Goal: Transaction & Acquisition: Purchase product/service

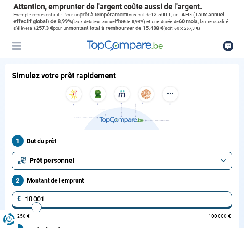
click at [224, 163] on button "Prêt personnel" at bounding box center [122, 161] width 221 height 18
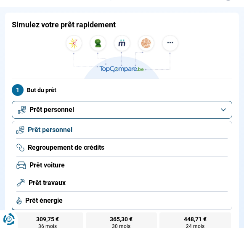
scroll to position [50, 0]
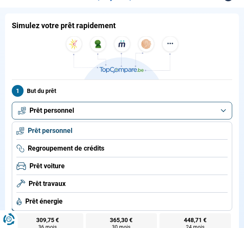
click at [134, 157] on li "Regroupement de crédits" at bounding box center [121, 166] width 211 height 18
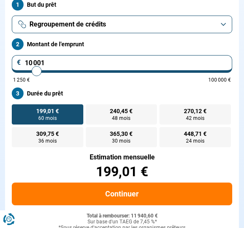
scroll to position [144, 0]
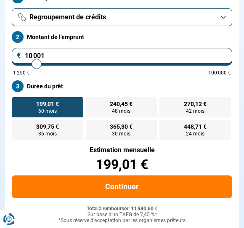
click at [24, 59] on input "10 001" at bounding box center [122, 57] width 221 height 18
type input "510 001"
type input "100000"
type input "100 000"
type input "100000"
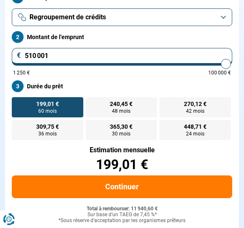
radio input "false"
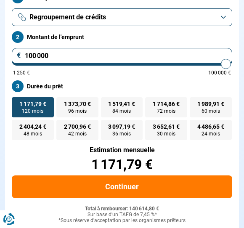
type input "10 000"
type input "10000"
type input "1 000"
type input "1250"
type input "100"
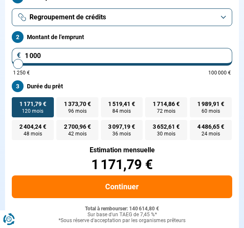
type input "1250"
type input "10"
type input "1250"
type input "1"
type input "1250"
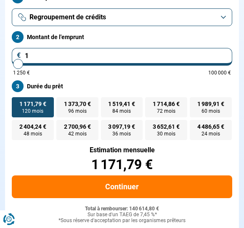
type input "0"
type input "1250"
type input "5"
type input "1250"
type input "1 250"
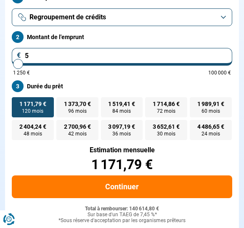
type input "1250"
radio input "true"
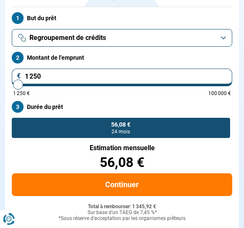
scroll to position [121, 0]
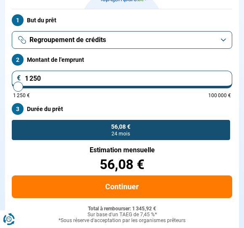
type input "12 500"
type input "12500"
radio input "false"
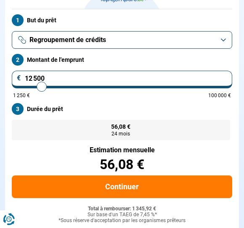
type input "1 250"
type input "1250"
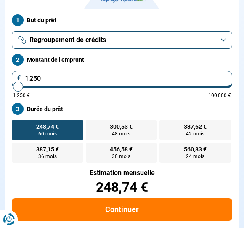
type input "125"
type input "1250"
type input "12"
type input "1250"
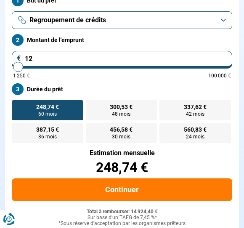
type input "1"
type input "1250"
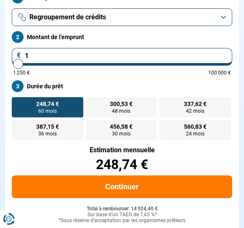
type input "0"
type input "1250"
type input "5"
type input "1250"
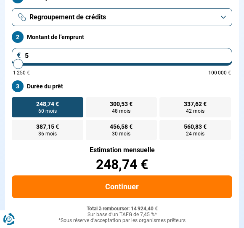
type input "50"
type input "1250"
type input "500"
type input "1250"
type input "1 250"
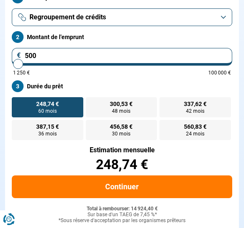
type input "1250"
radio input "true"
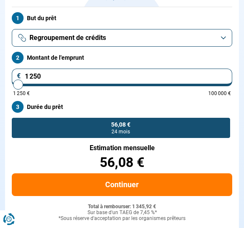
scroll to position [121, 0]
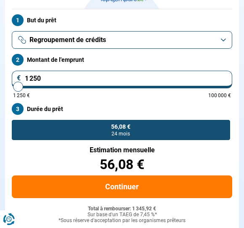
click at [225, 48] on button "Regroupement de crédits" at bounding box center [122, 40] width 221 height 18
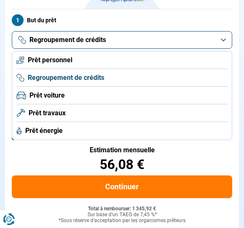
click at [72, 69] on li "Prêt personnel" at bounding box center [121, 78] width 211 height 18
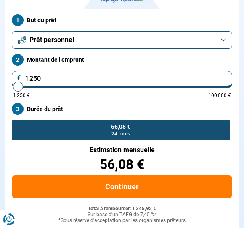
click at [62, 85] on input "1 250" at bounding box center [122, 80] width 221 height 18
type input "125"
type input "1250"
type input "12"
type input "1250"
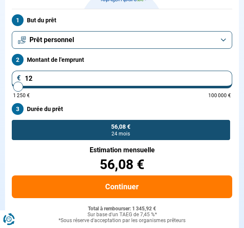
type input "1"
type input "1250"
type input "0"
type input "1250"
type input "5"
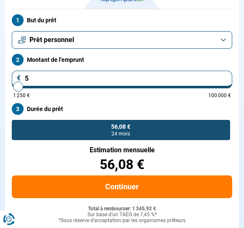
type input "1250"
type input "50"
type input "1250"
type input "500"
type input "1250"
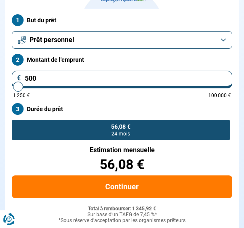
type input "5 000"
type input "5000"
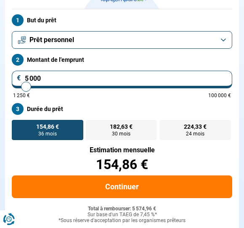
click at [200, 136] on span "24 mois" at bounding box center [195, 133] width 19 height 5
click at [165, 125] on input "224,33 € 24 mois" at bounding box center [162, 122] width 5 height 5
radio input "true"
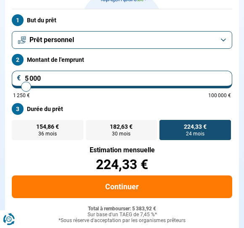
click at [130, 187] on button "Continuer" at bounding box center [122, 187] width 221 height 23
